Goal: Navigation & Orientation: Find specific page/section

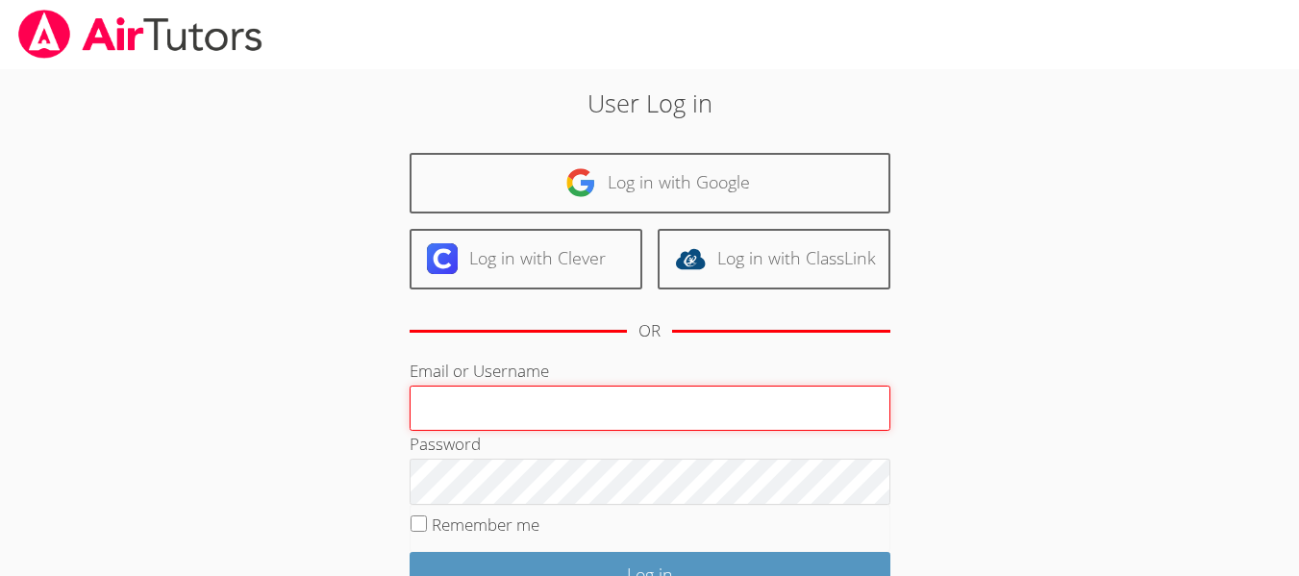
type input "[EMAIL_ADDRESS][DOMAIN_NAME]"
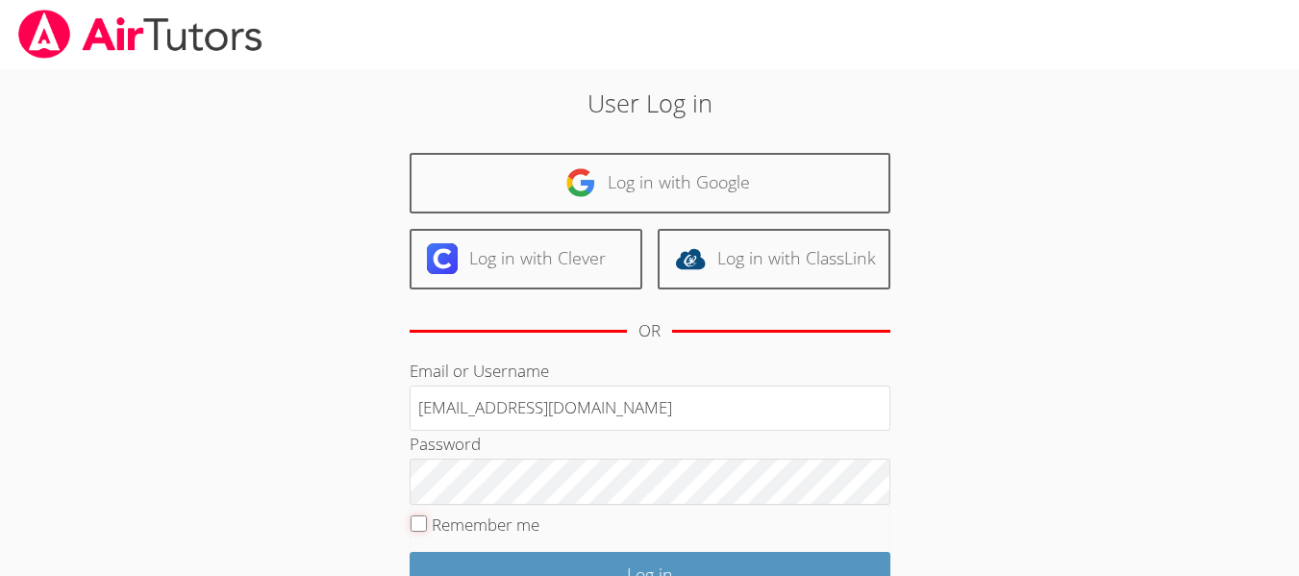
click at [419, 524] on input "Remember me" at bounding box center [419, 523] width 16 height 16
checkbox input "true"
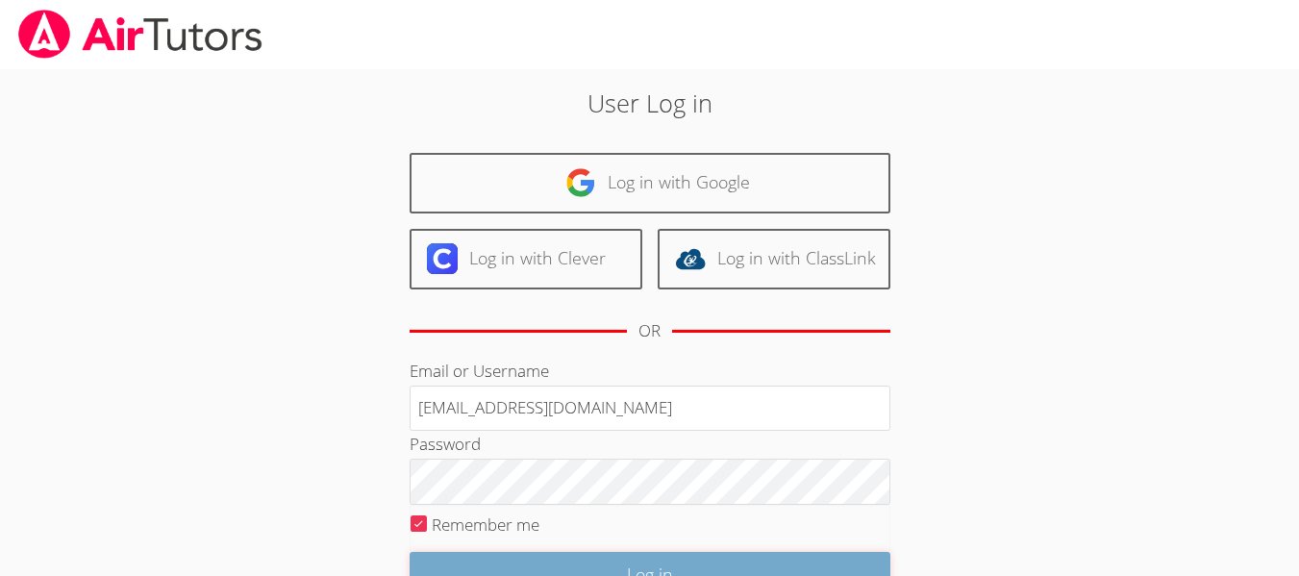
click at [546, 571] on input "Log in" at bounding box center [650, 574] width 481 height 45
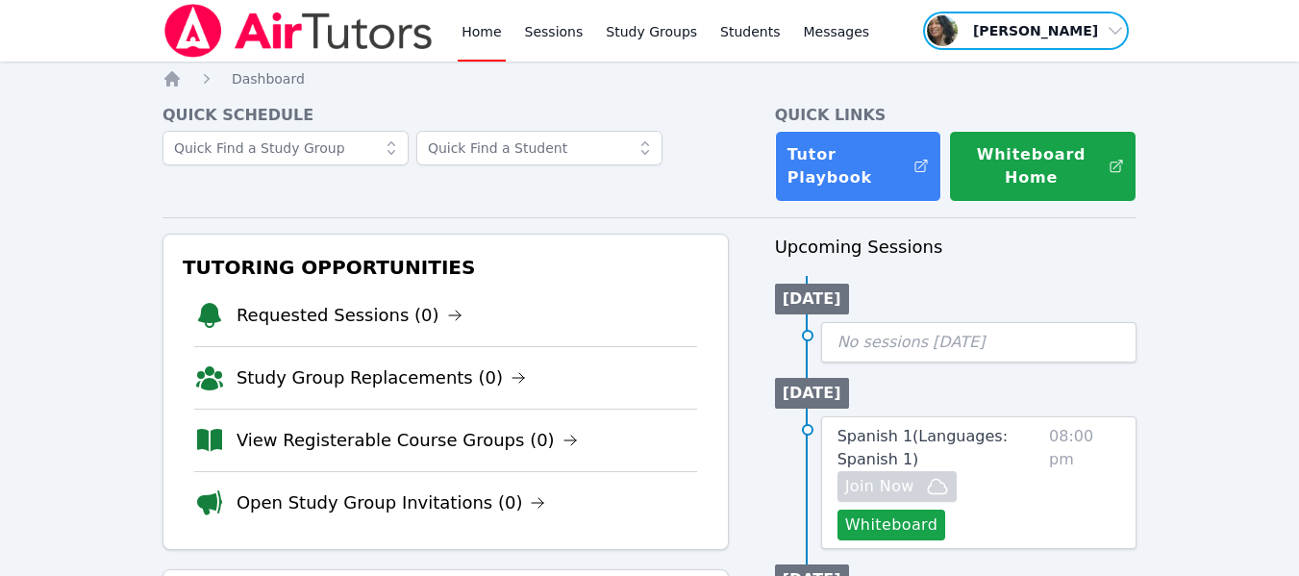
click at [1110, 41] on span "button" at bounding box center [1026, 31] width 210 height 42
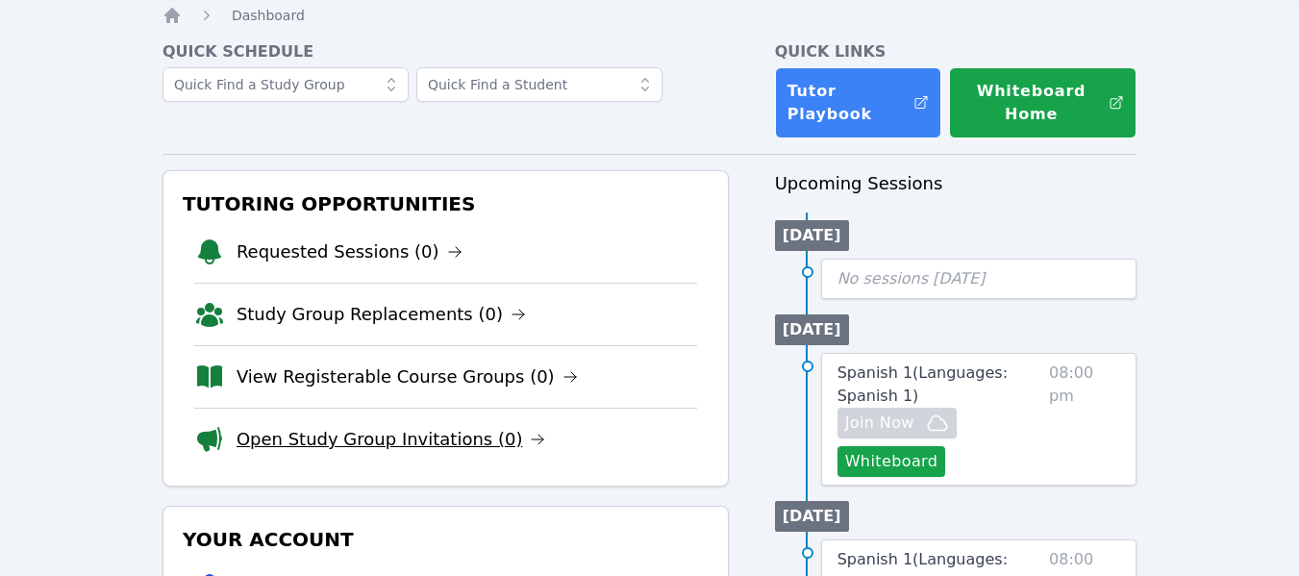
scroll to position [96, 0]
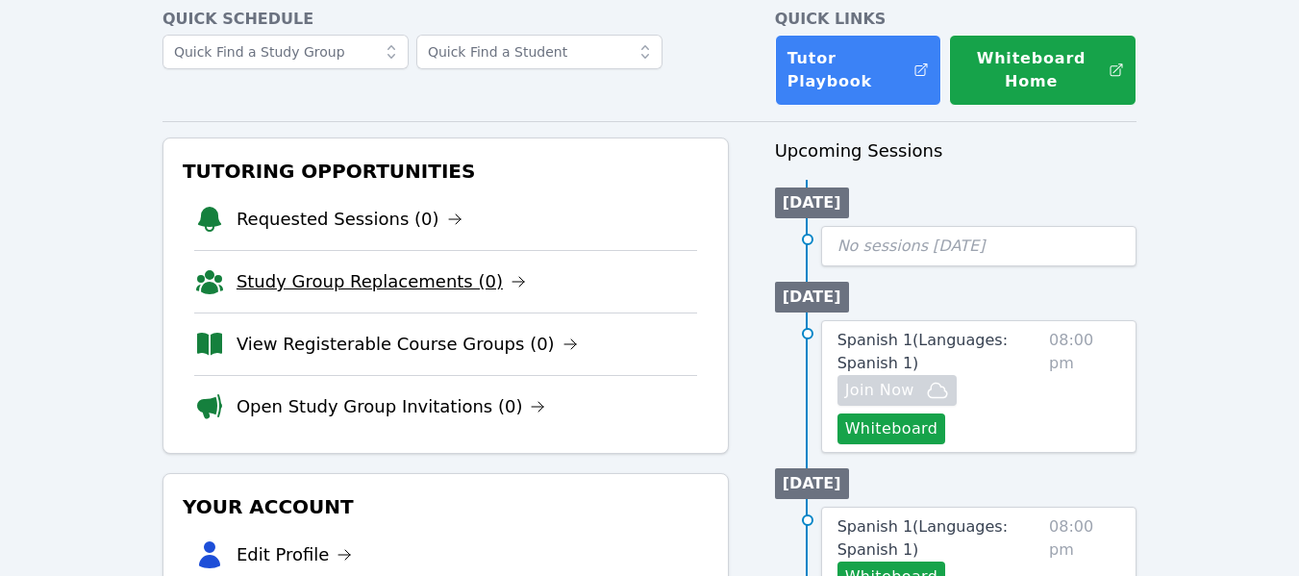
click at [362, 277] on link "Study Group Replacements (0)" at bounding box center [381, 281] width 289 height 27
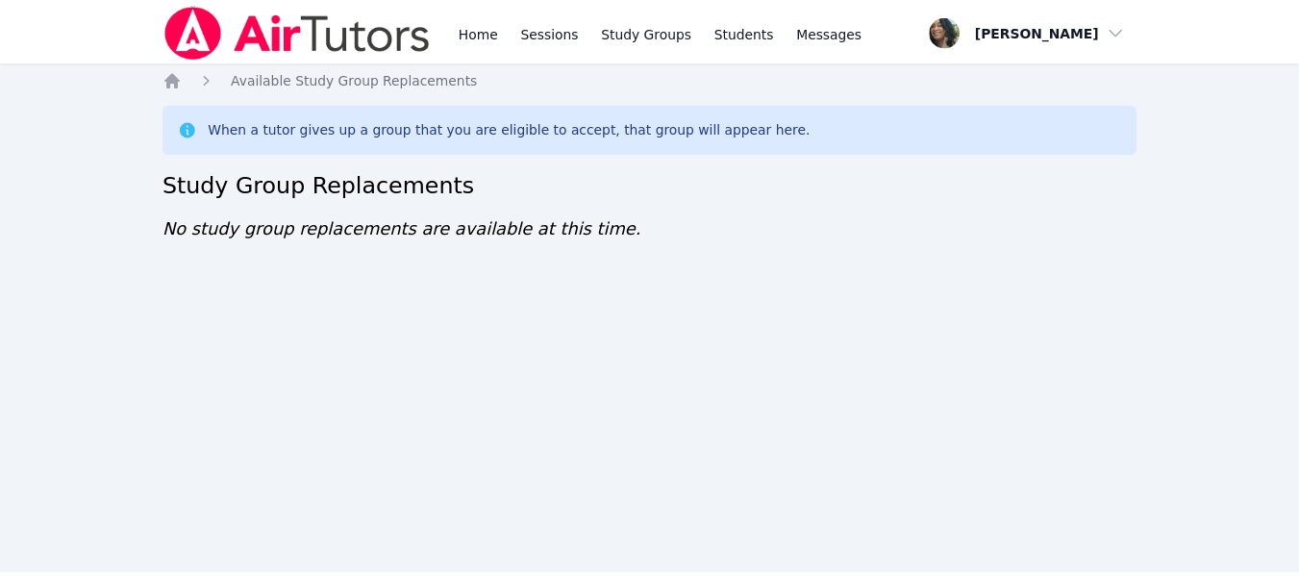
scroll to position [96, 0]
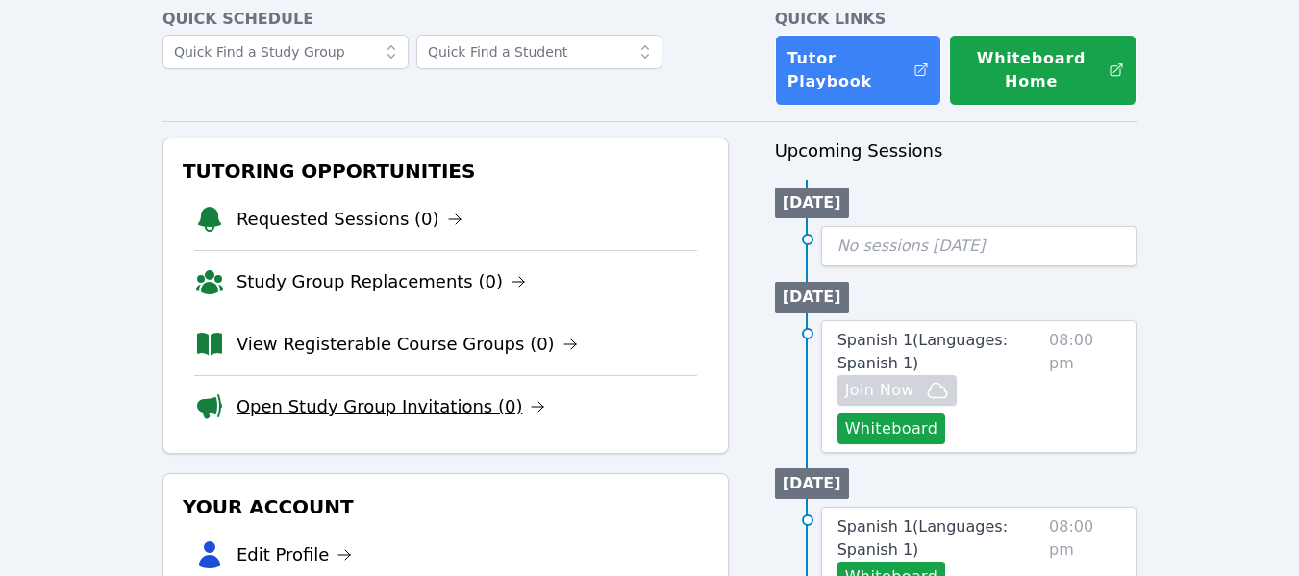
click at [362, 412] on link "Open Study Group Invitations (0)" at bounding box center [392, 406] width 310 height 27
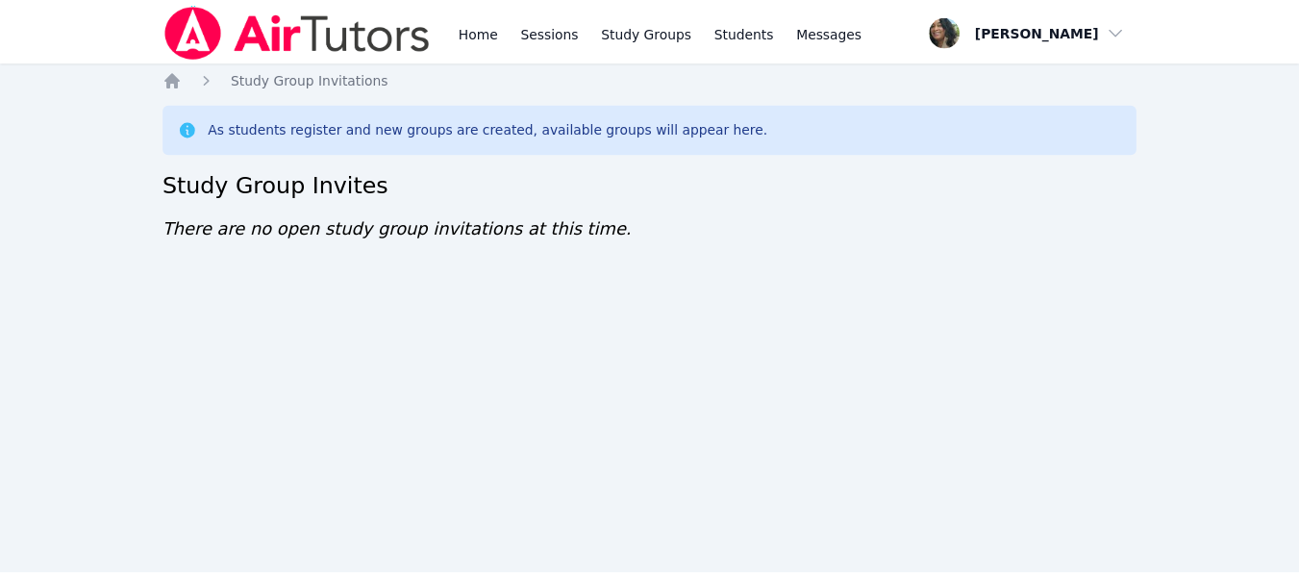
scroll to position [96, 0]
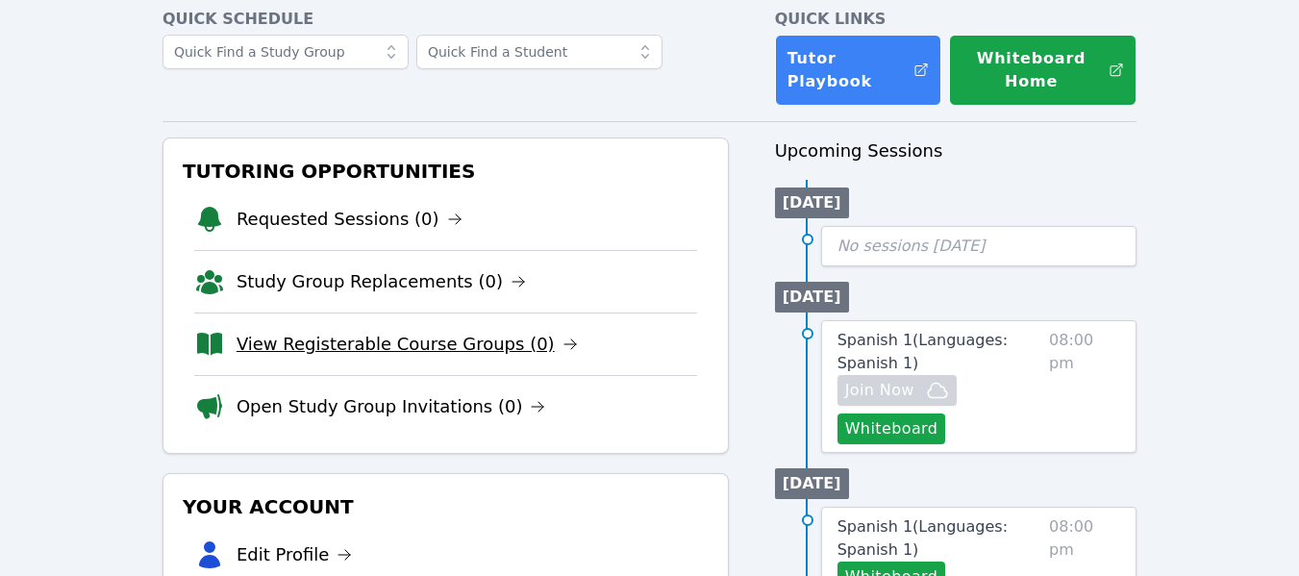
click at [294, 346] on link "View Registerable Course Groups (0)" at bounding box center [407, 344] width 341 height 27
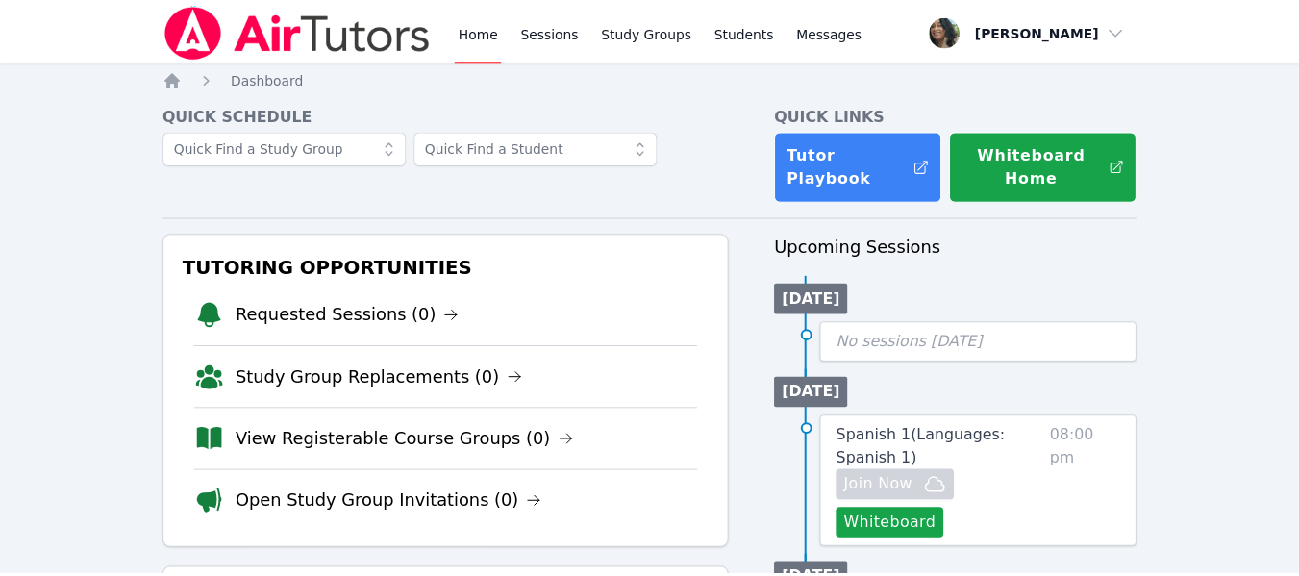
scroll to position [96, 0]
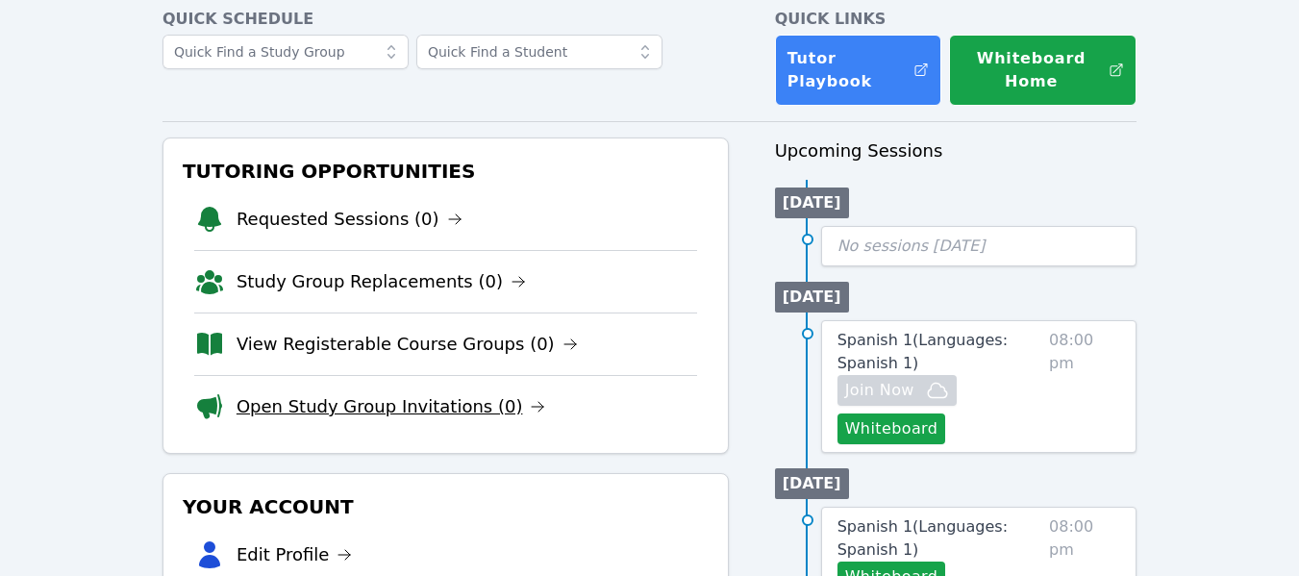
click at [284, 407] on link "Open Study Group Invitations (0)" at bounding box center [392, 406] width 310 height 27
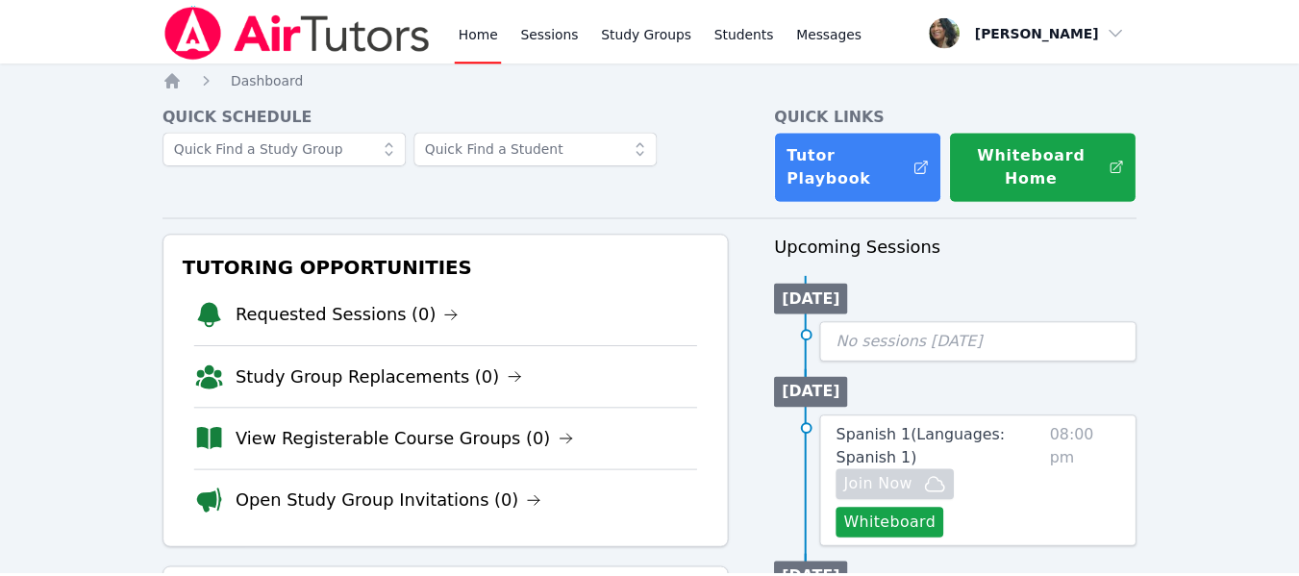
scroll to position [96, 0]
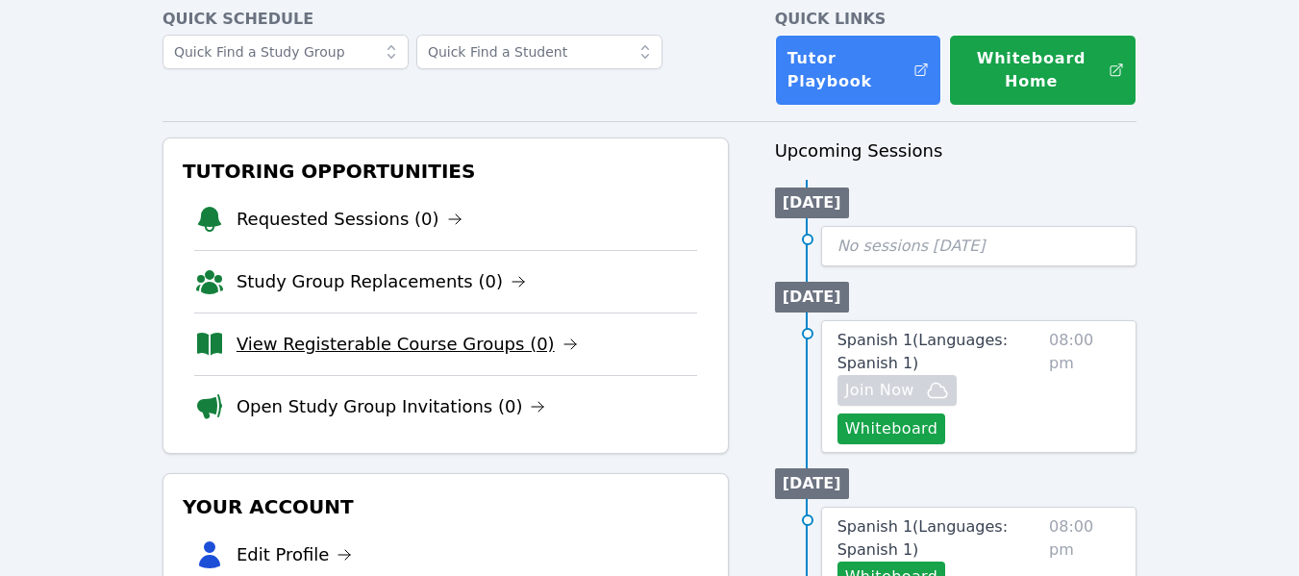
click at [288, 349] on link "View Registerable Course Groups (0)" at bounding box center [407, 344] width 341 height 27
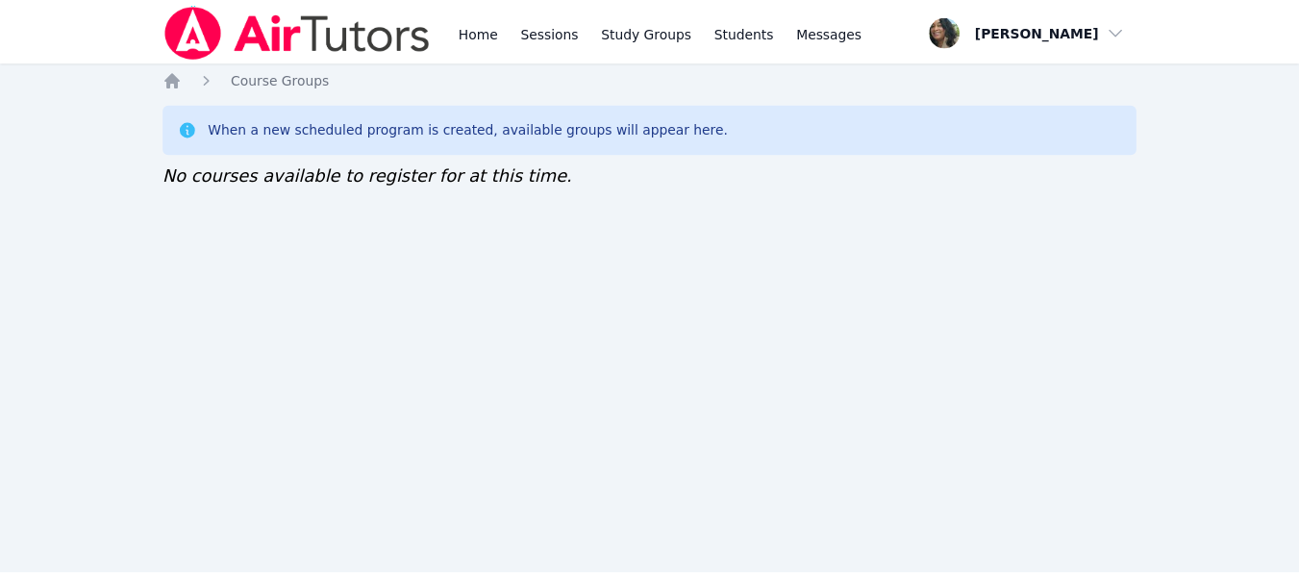
scroll to position [96, 0]
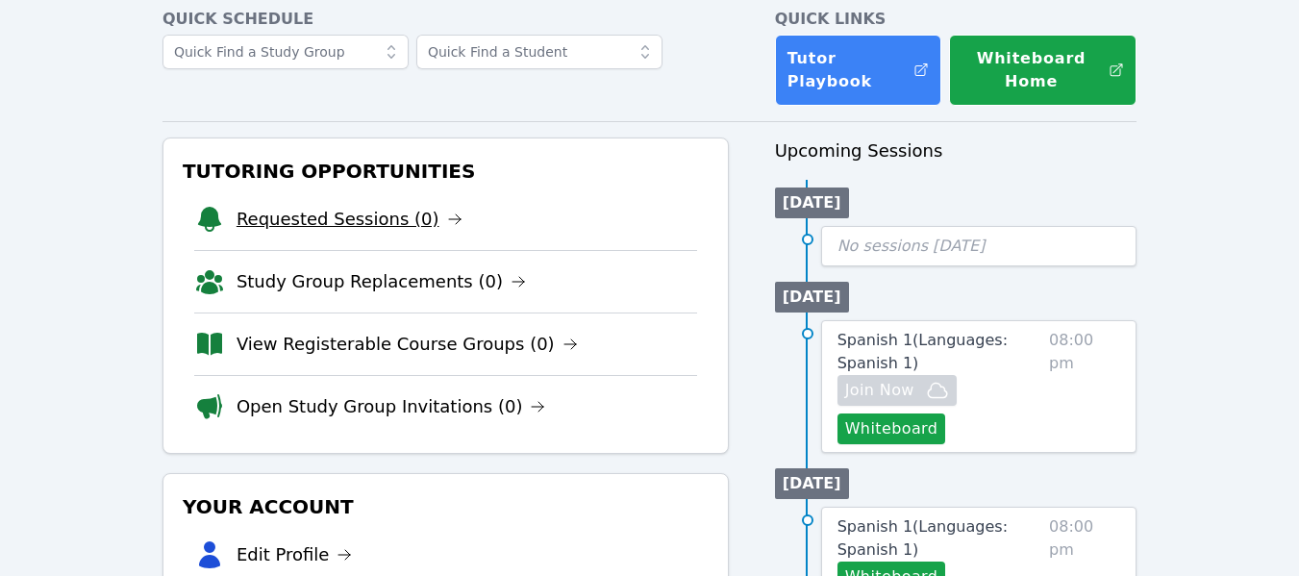
click at [290, 224] on link "Requested Sessions (0)" at bounding box center [350, 219] width 226 height 27
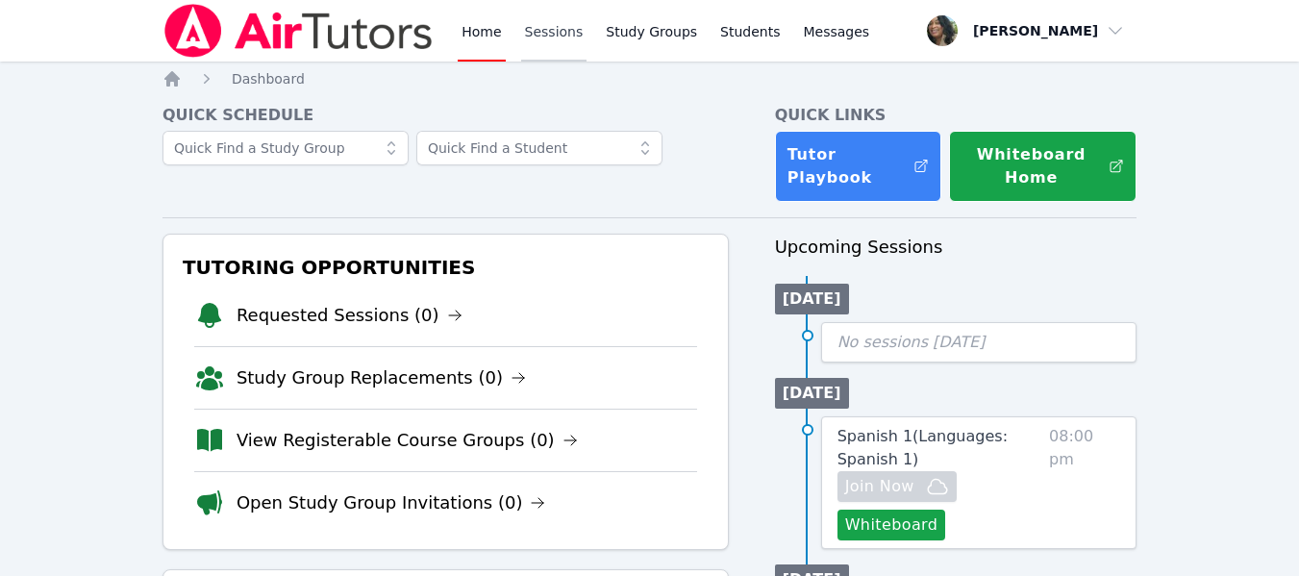
click at [541, 41] on link "Sessions" at bounding box center [554, 31] width 66 height 62
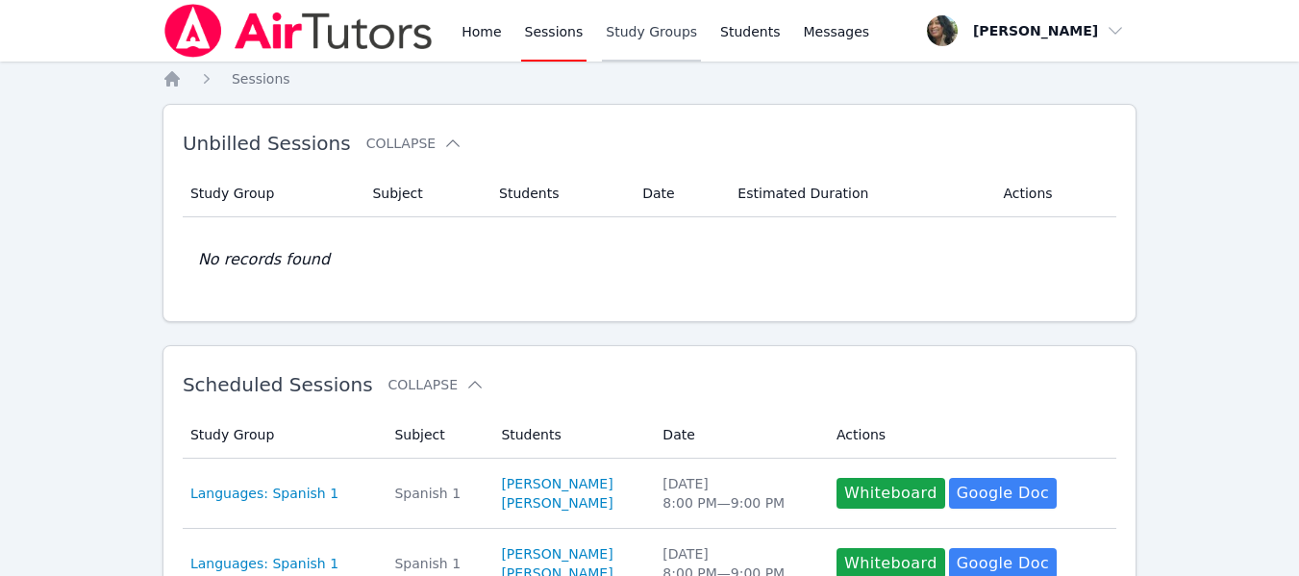
click at [626, 38] on link "Study Groups" at bounding box center [651, 31] width 99 height 62
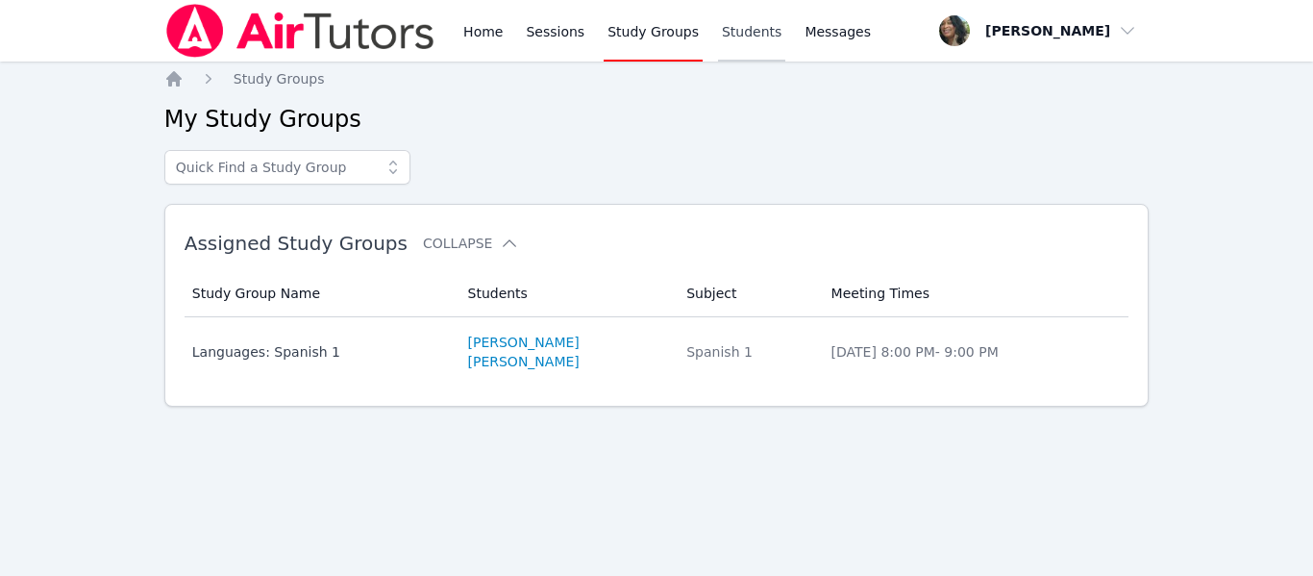
click at [718, 39] on link "Students" at bounding box center [751, 31] width 67 height 62
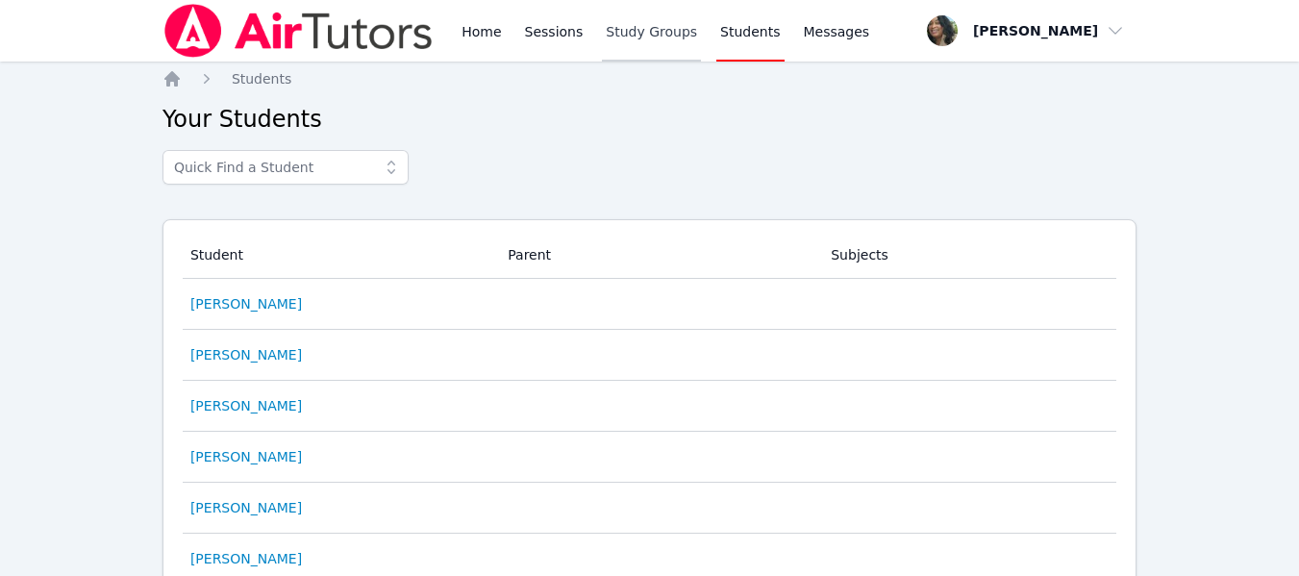
click at [639, 36] on link "Study Groups" at bounding box center [651, 31] width 99 height 62
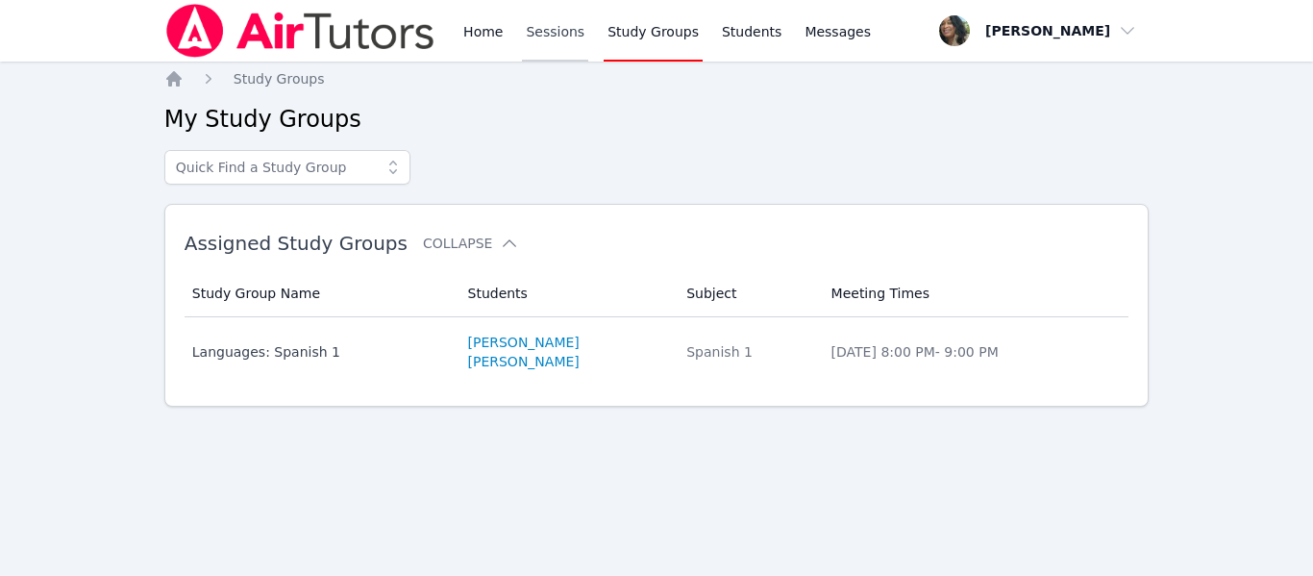
click at [566, 35] on link "Sessions" at bounding box center [555, 31] width 66 height 62
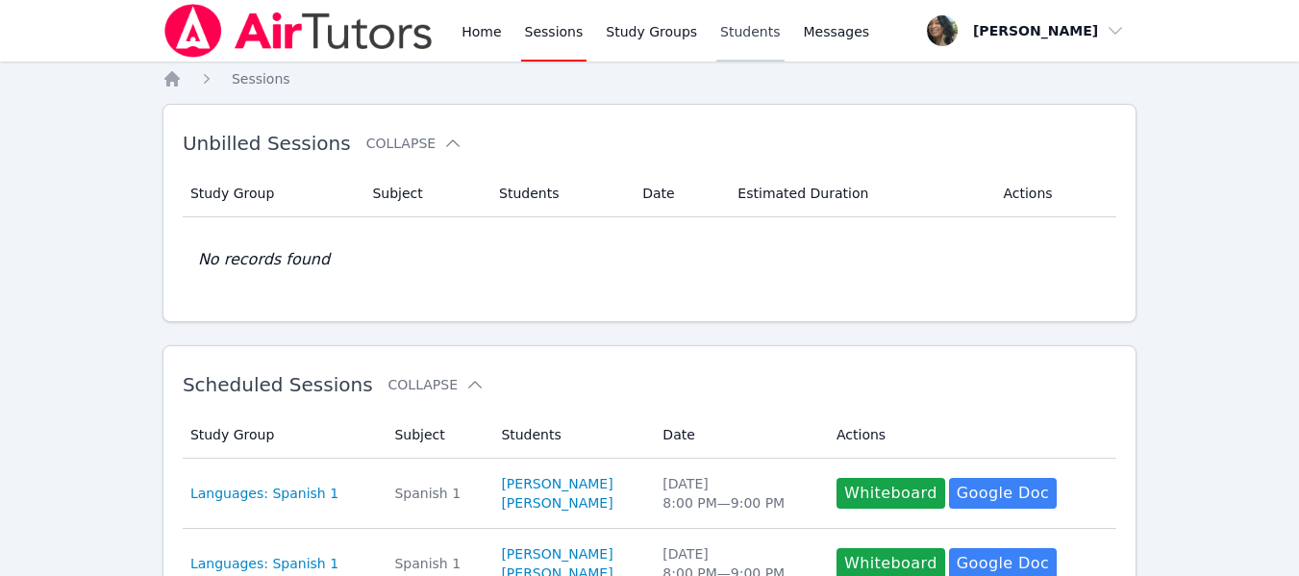
click at [728, 32] on link "Students" at bounding box center [749, 31] width 67 height 62
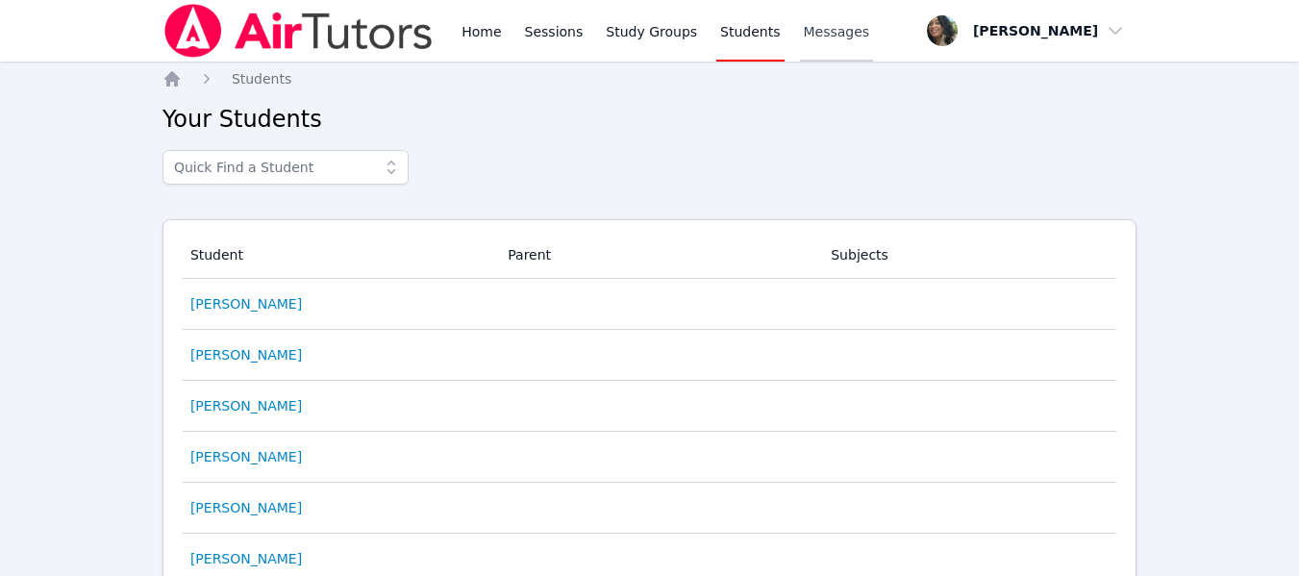
click at [800, 42] on link "Messages" at bounding box center [837, 31] width 74 height 62
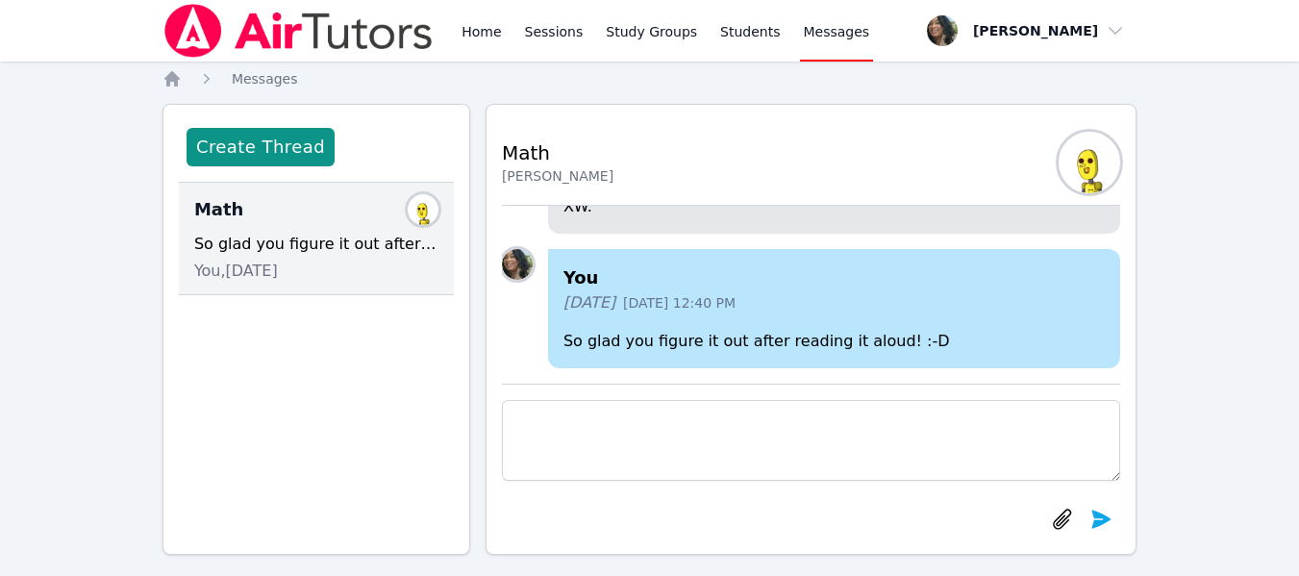
click at [1182, 459] on div "Home Sessions Study Groups Students Messages Open user menu Momeena Garcia Open…" at bounding box center [649, 296] width 1299 height 593
click at [1023, 38] on span "button" at bounding box center [1026, 31] width 210 height 42
click at [975, 72] on link "Profile" at bounding box center [1032, 75] width 185 height 35
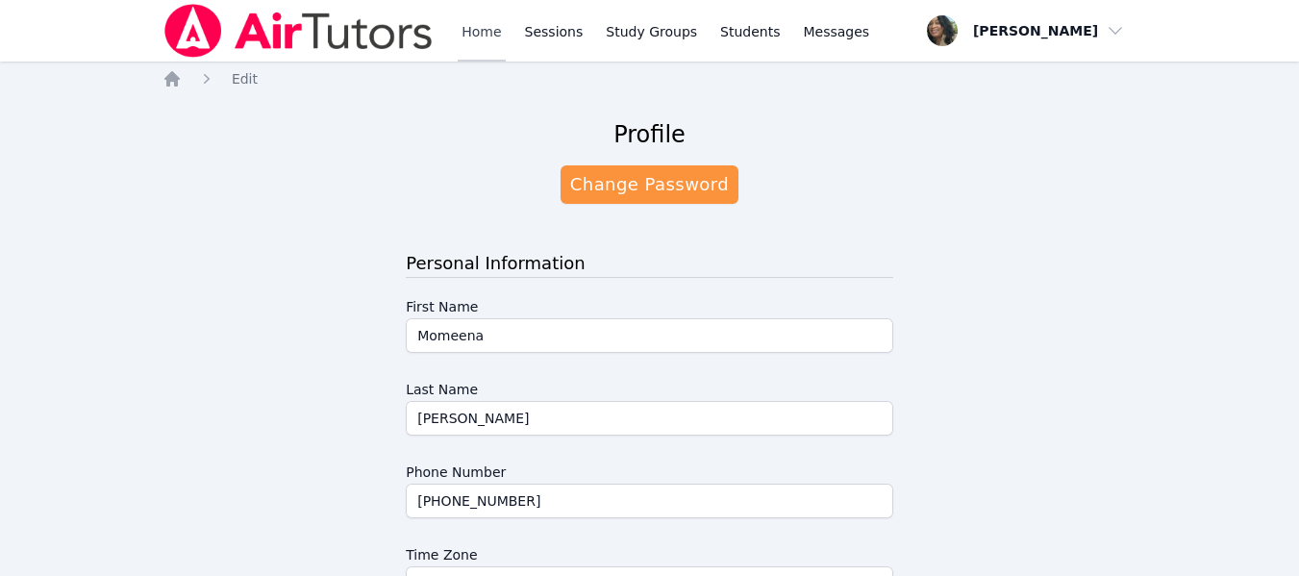
click at [470, 33] on link "Home" at bounding box center [481, 31] width 47 height 62
